Goal: Transaction & Acquisition: Purchase product/service

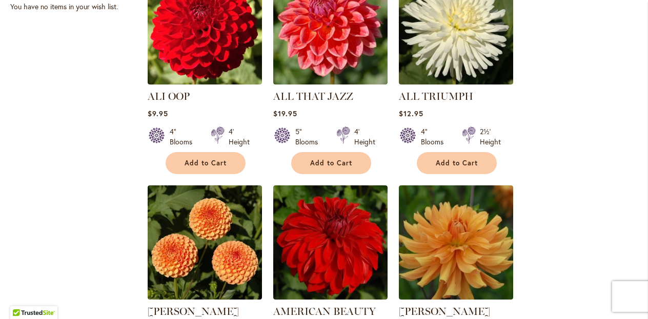
scroll to position [504, 0]
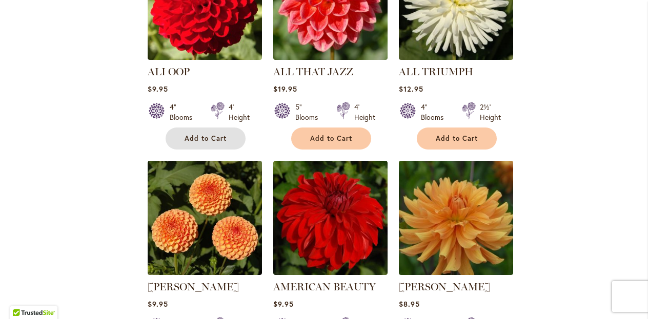
click at [218, 130] on button "Add to Cart" at bounding box center [205, 139] width 80 height 22
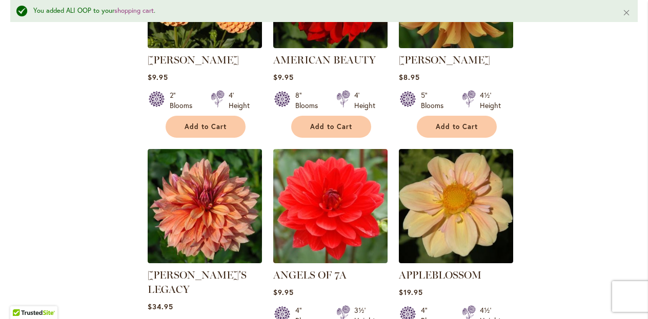
scroll to position [758, 0]
click at [323, 122] on span "Add to Cart" at bounding box center [331, 126] width 42 height 9
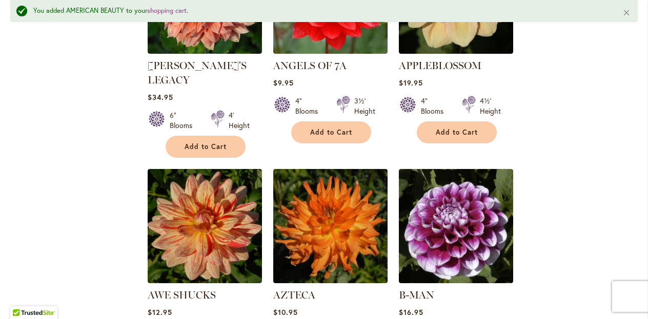
scroll to position [974, 0]
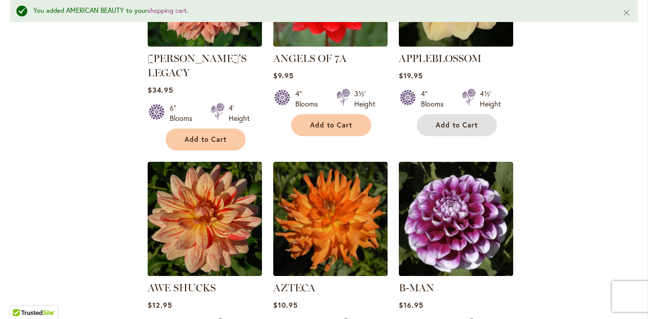
drag, startPoint x: 447, startPoint y: 123, endPoint x: 437, endPoint y: 124, distance: 9.7
click at [446, 123] on span "Add to Cart" at bounding box center [456, 125] width 42 height 9
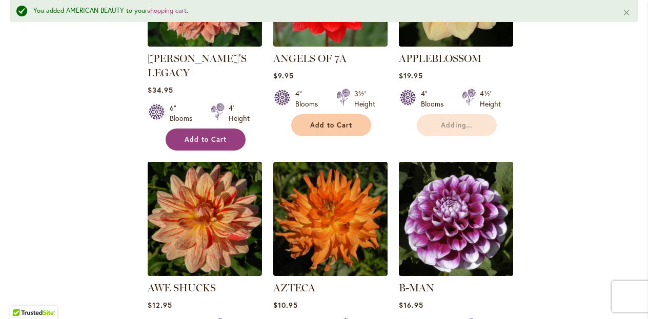
click at [205, 135] on span "Add to Cart" at bounding box center [205, 139] width 42 height 9
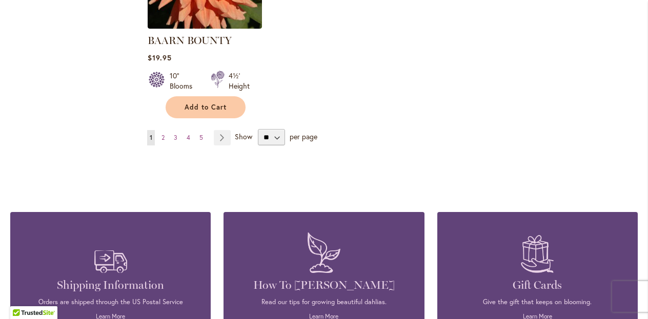
scroll to position [1403, 0]
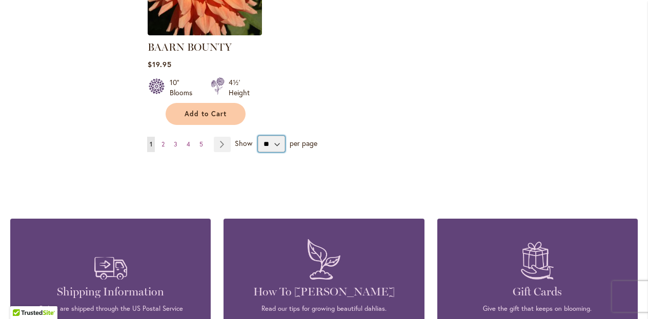
click at [276, 136] on select "** ** ** **" at bounding box center [271, 144] width 27 height 16
select select "**"
click at [258, 136] on select "** ** ** **" at bounding box center [271, 144] width 27 height 16
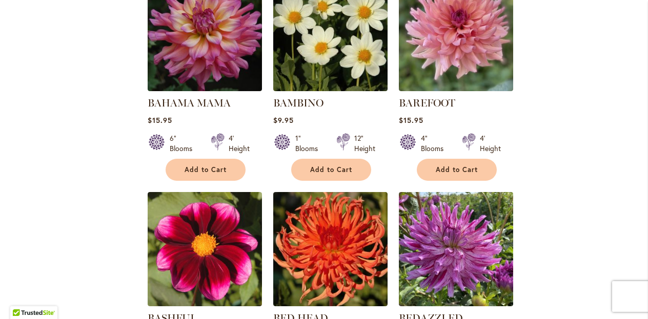
scroll to position [1591, 0]
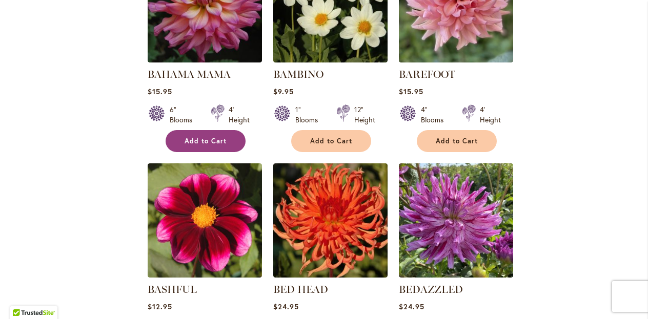
click at [233, 130] on button "Add to Cart" at bounding box center [205, 141] width 80 height 22
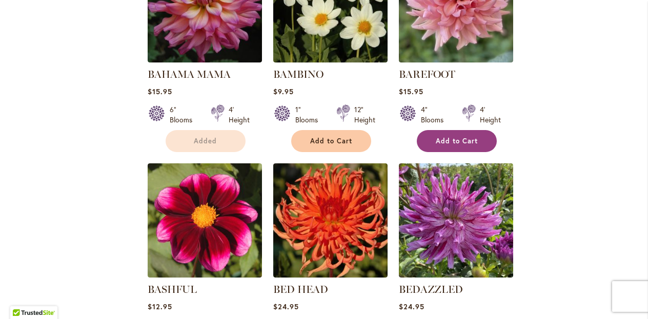
click at [426, 130] on button "Add to Cart" at bounding box center [456, 141] width 80 height 22
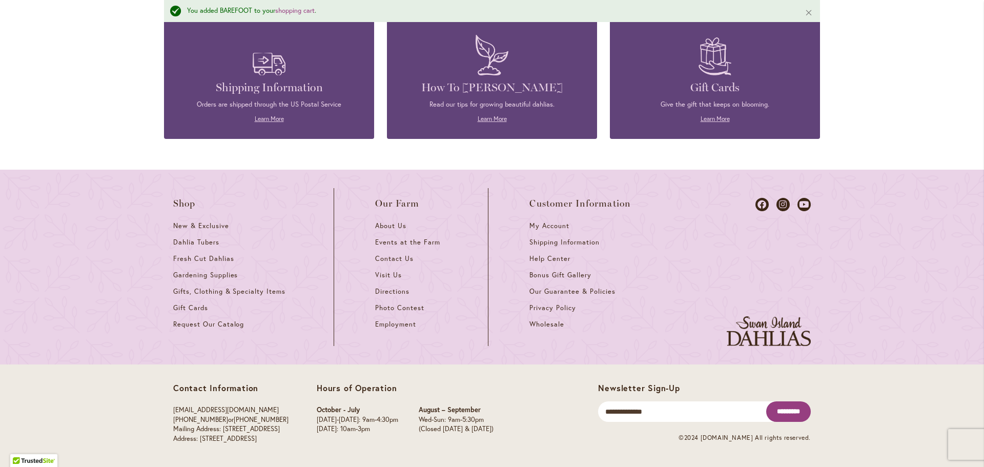
scroll to position [2905, 0]
